Goal: Task Accomplishment & Management: Manage account settings

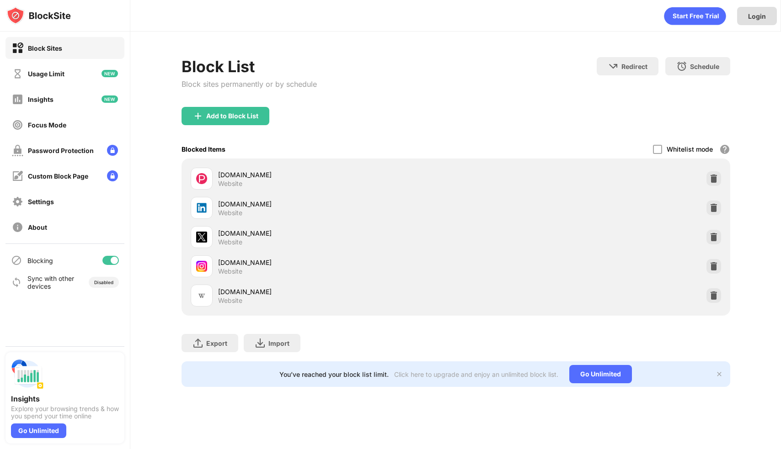
click at [743, 17] on div "Login" at bounding box center [757, 16] width 40 height 18
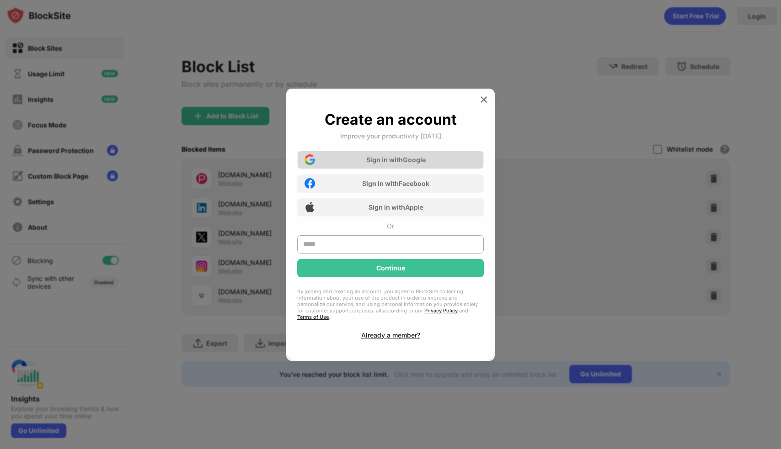
click at [439, 162] on div "Sign in with Google" at bounding box center [390, 160] width 186 height 18
